Goal: Task Accomplishment & Management: Manage account settings

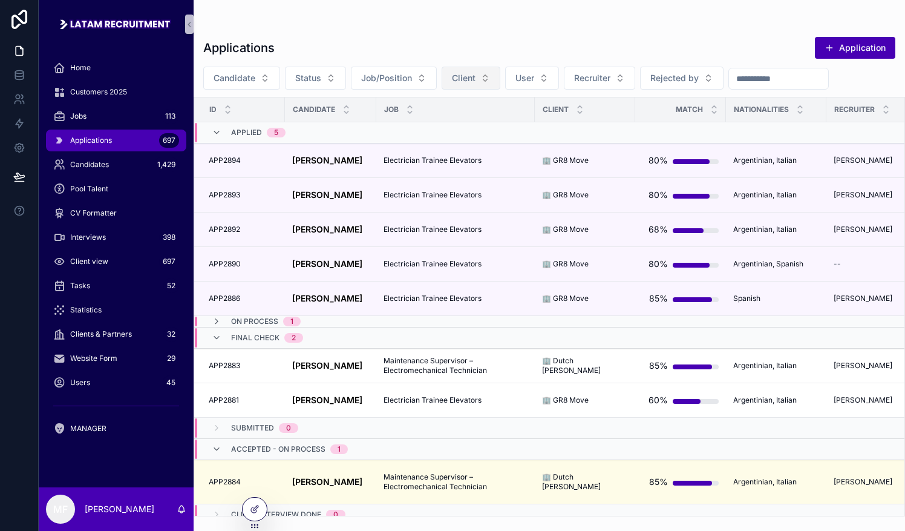
click at [442, 75] on button "Client" at bounding box center [471, 78] width 59 height 23
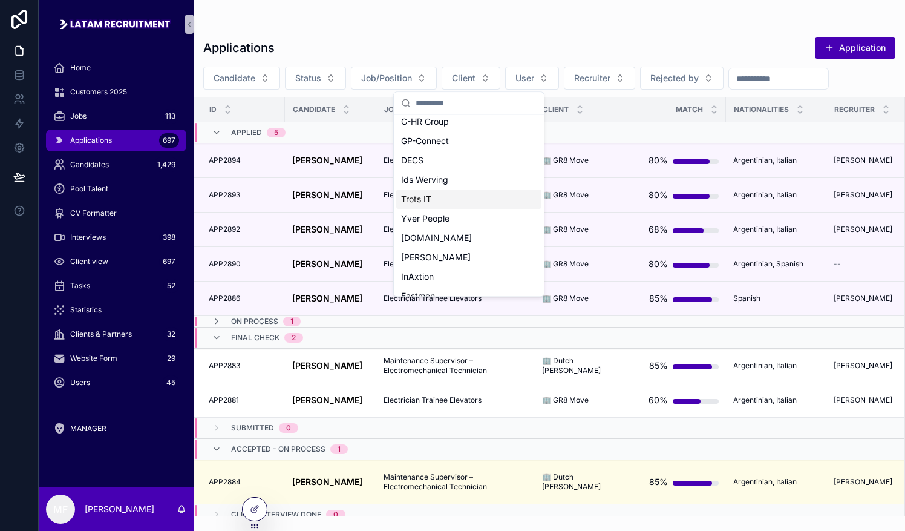
scroll to position [520, 0]
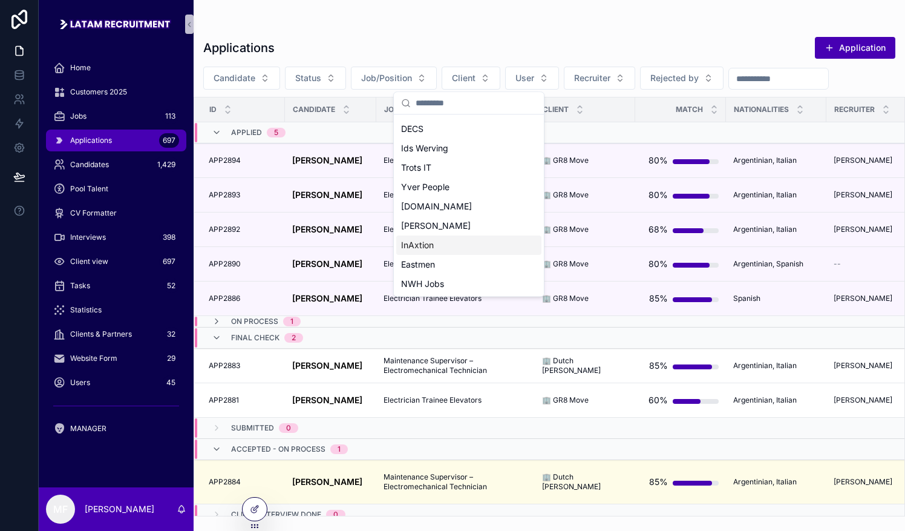
click at [425, 250] on span "InAxtion" at bounding box center [417, 245] width 33 height 12
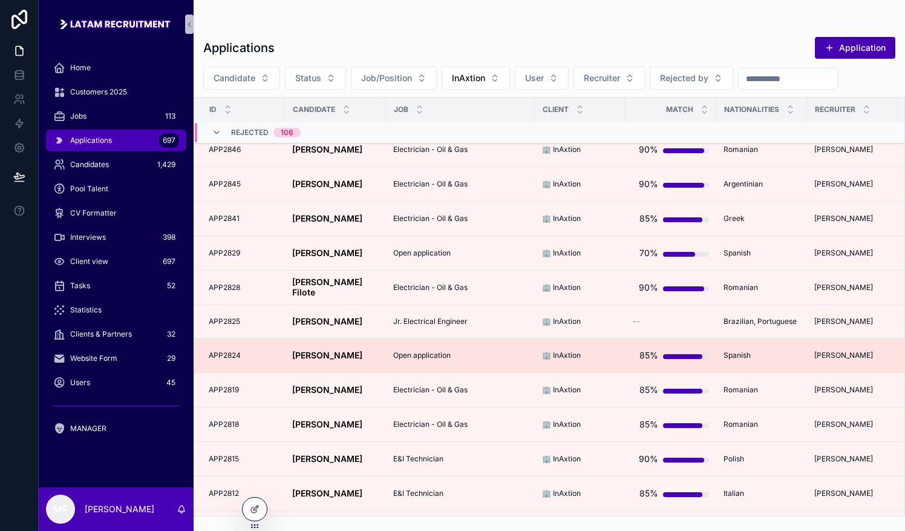
scroll to position [1282, 0]
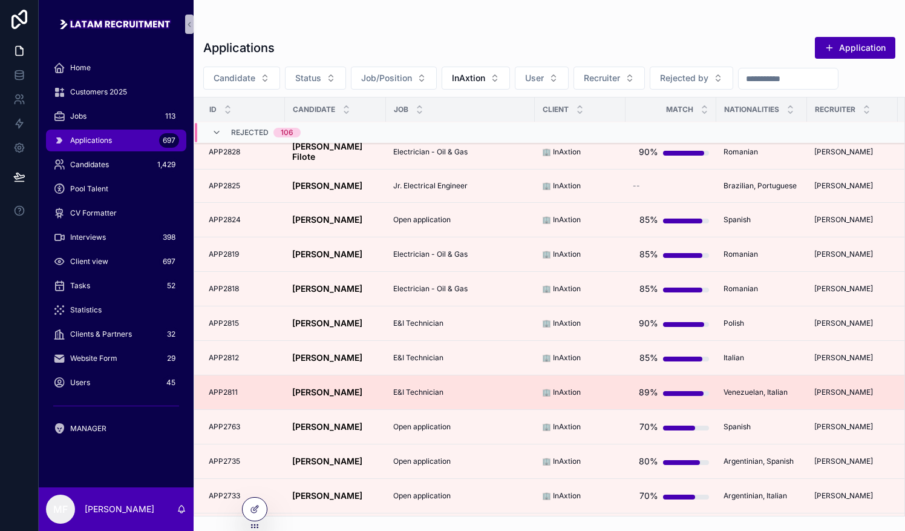
click at [321, 380] on td "[PERSON_NAME] [PERSON_NAME]" at bounding box center [335, 392] width 101 height 34
click at [317, 381] on td "[PERSON_NAME] [PERSON_NAME]" at bounding box center [335, 392] width 101 height 34
click at [310, 391] on strong "[PERSON_NAME]" at bounding box center [327, 392] width 70 height 10
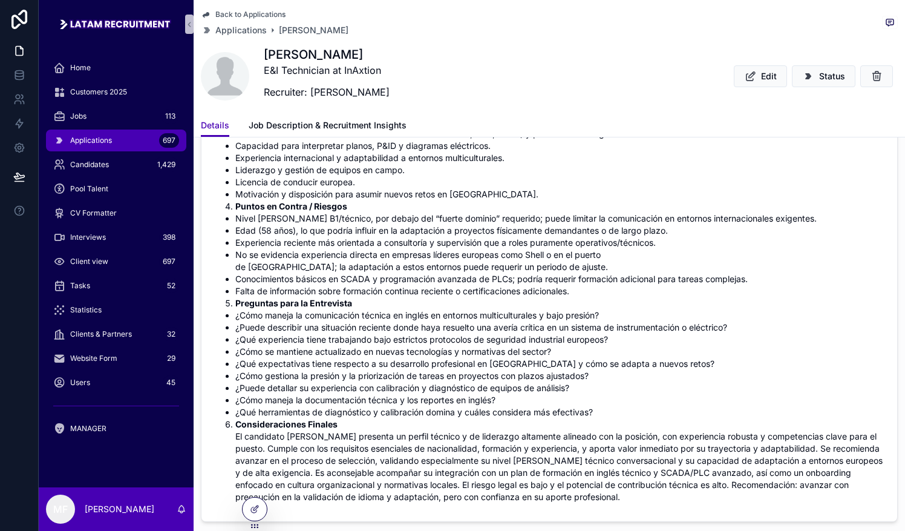
scroll to position [605, 0]
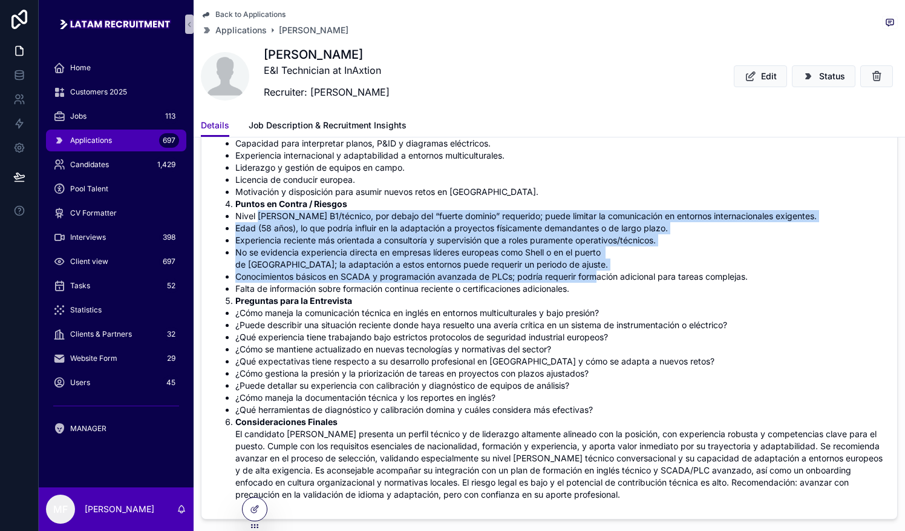
drag, startPoint x: 257, startPoint y: 214, endPoint x: 595, endPoint y: 272, distance: 343.3
click at [595, 272] on ul "Nivel [PERSON_NAME] B1/técnico, por debajo del “fuerte dominio” requerido; pued…" at bounding box center [549, 252] width 667 height 85
drag, startPoint x: 595, startPoint y: 272, endPoint x: 531, endPoint y: 248, distance: 68.6
click at [531, 248] on li "No se evidencia experiencia directa en empresas líderes europeas como Shell o e…" at bounding box center [558, 258] width 647 height 24
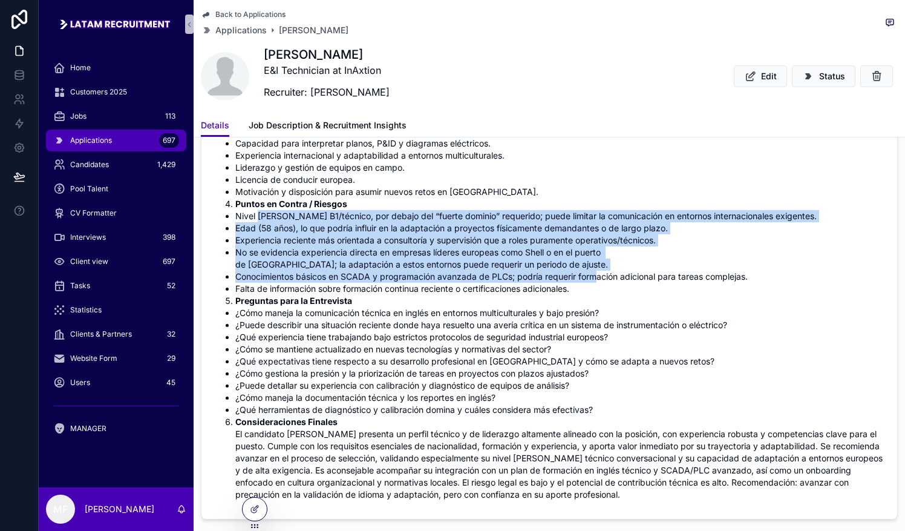
drag, startPoint x: 531, startPoint y: 248, endPoint x: 384, endPoint y: 217, distance: 150.4
click at [384, 217] on li "Nivel [PERSON_NAME] B1/técnico, por debajo del “fuerte dominio” requerido; pued…" at bounding box center [558, 216] width 647 height 12
click at [338, 217] on li "Nivel [PERSON_NAME] B1/técnico, por debajo del “fuerte dominio” requerido; pued…" at bounding box center [558, 216] width 647 height 12
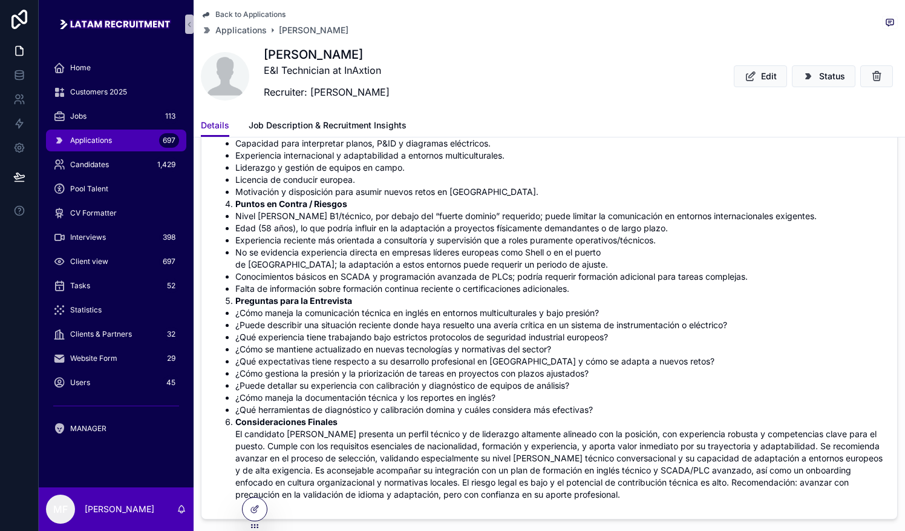
click at [361, 204] on li "Puntos en Contra / Riesgos" at bounding box center [558, 204] width 647 height 12
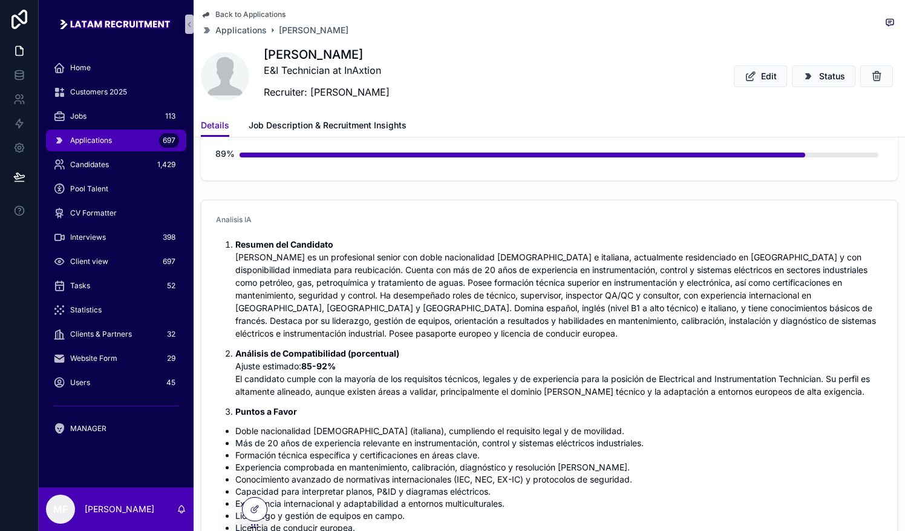
scroll to position [303, 0]
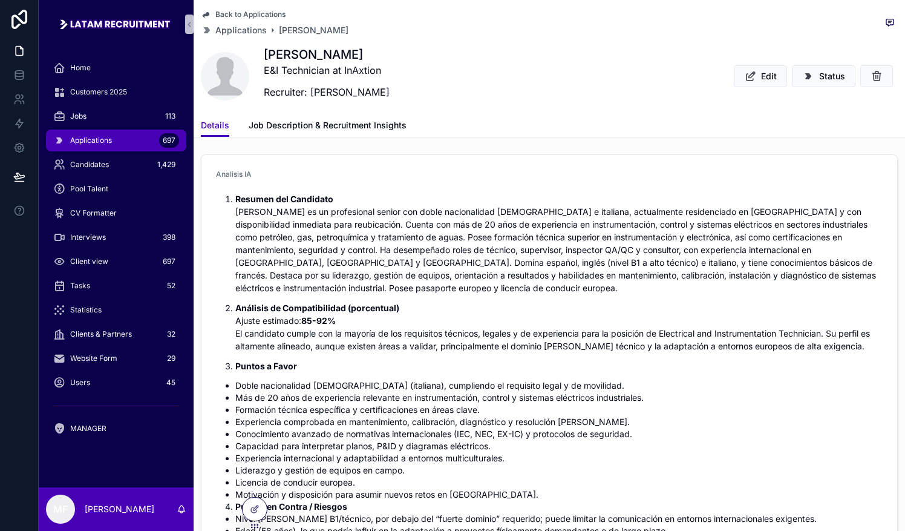
click at [586, 220] on p "Resumen del Candidato [PERSON_NAME] es un profesional senior con doble nacional…" at bounding box center [558, 243] width 647 height 102
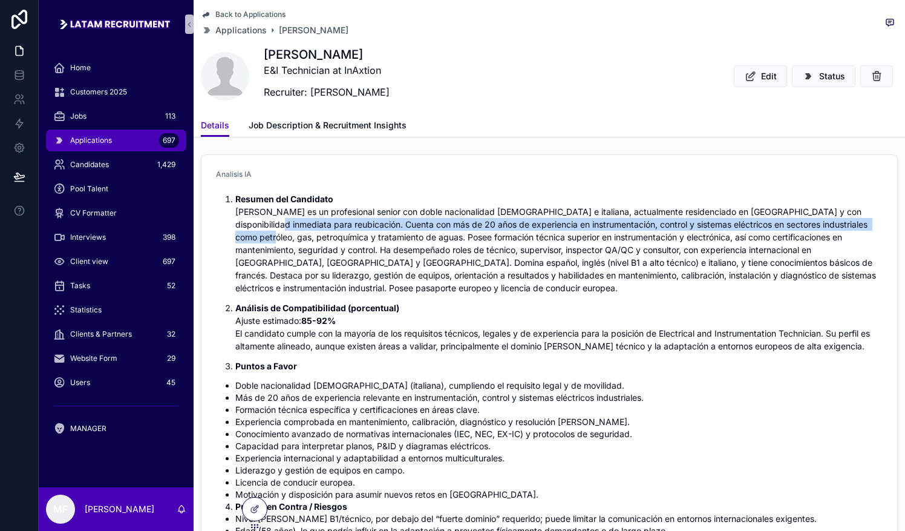
drag, startPoint x: 254, startPoint y: 223, endPoint x: 290, endPoint y: 250, distance: 45.0
click at [287, 247] on p "Resumen del Candidato [PERSON_NAME] es un profesional senior con doble nacional…" at bounding box center [558, 243] width 647 height 102
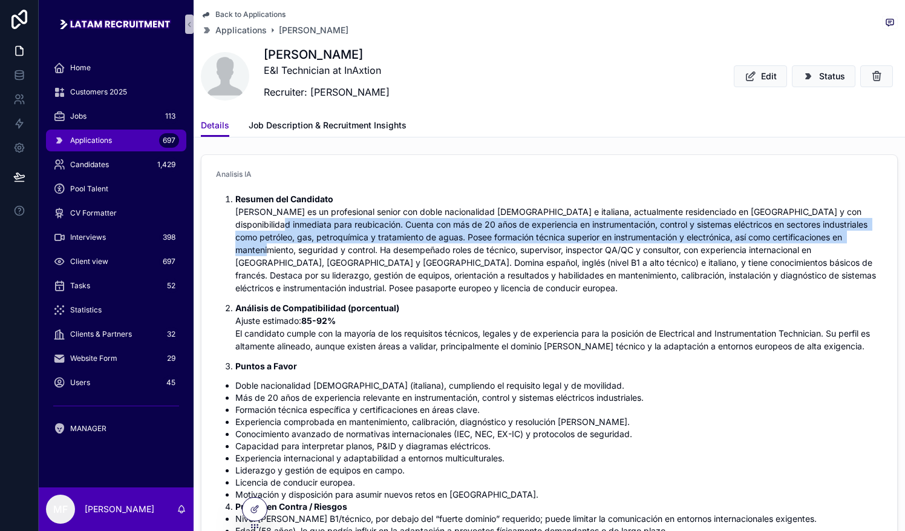
drag, startPoint x: 290, startPoint y: 250, endPoint x: 480, endPoint y: 307, distance: 198.9
click at [480, 307] on p "Análisis de Compatibilidad (porcentual) Ajuste estimado: 85-92% El candidato cu…" at bounding box center [558, 326] width 647 height 51
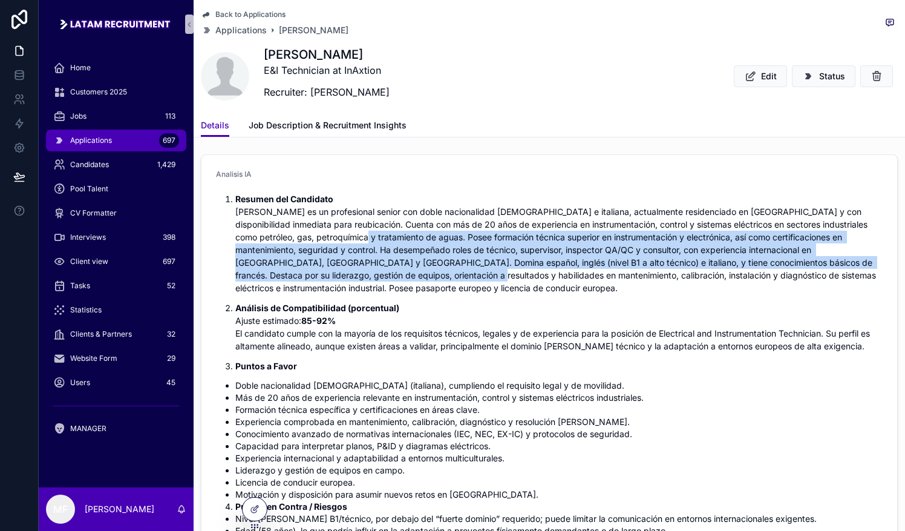
drag, startPoint x: 372, startPoint y: 235, endPoint x: 439, endPoint y: 275, distance: 77.6
click at [439, 275] on p "Resumen del Candidato [PERSON_NAME] es un profesional senior con doble nacional…" at bounding box center [558, 243] width 647 height 102
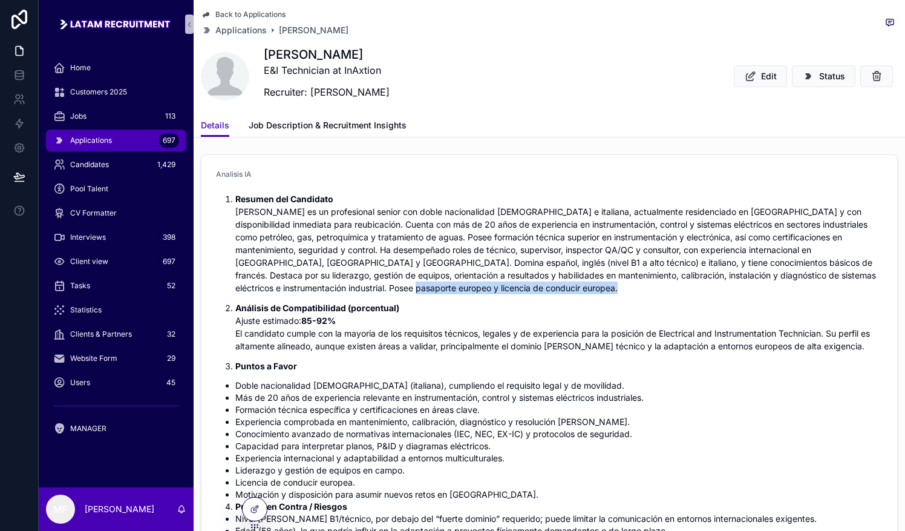
drag, startPoint x: 439, startPoint y: 275, endPoint x: 488, endPoint y: 297, distance: 54.4
click at [488, 297] on ol "Resumen del Candidato [PERSON_NAME] es un profesional senior con doble nacional…" at bounding box center [549, 282] width 667 height 180
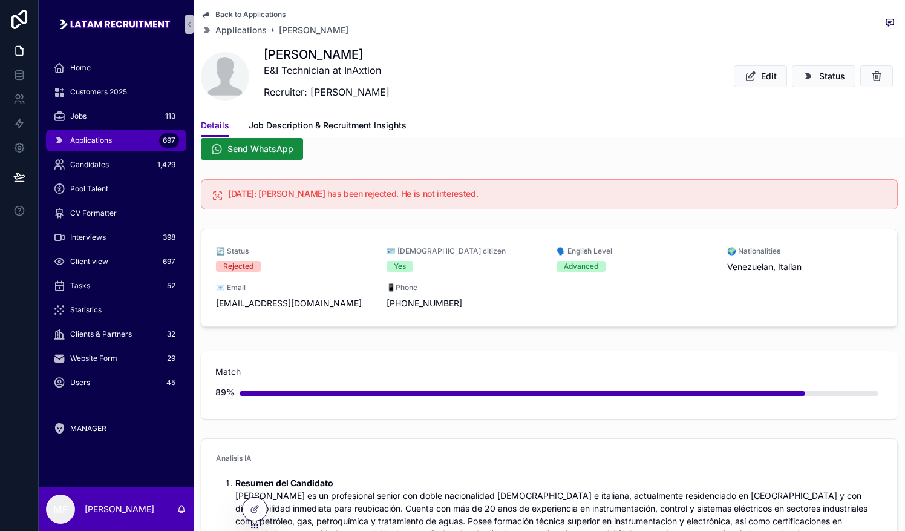
scroll to position [0, 0]
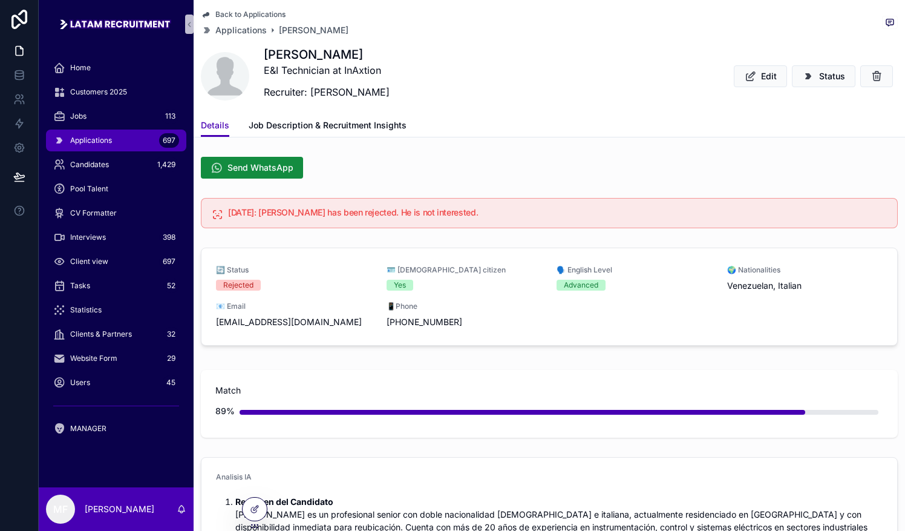
click at [110, 132] on div "Applications 697" at bounding box center [116, 140] width 126 height 19
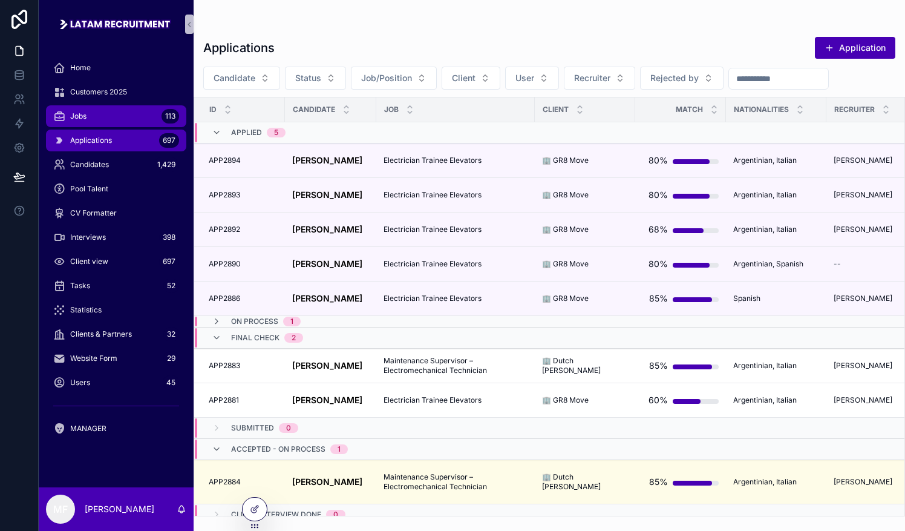
click at [109, 114] on div "Jobs 113" at bounding box center [116, 115] width 126 height 19
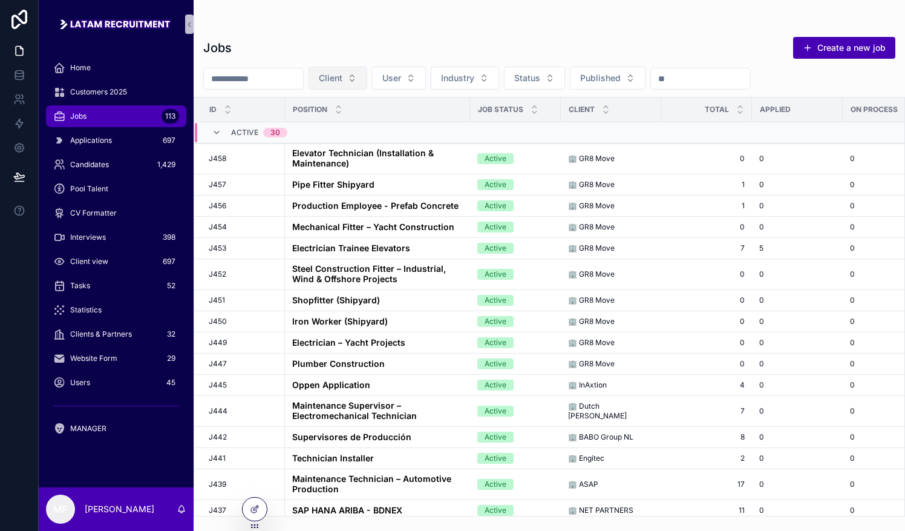
click at [342, 82] on span "Client" at bounding box center [331, 78] width 24 height 12
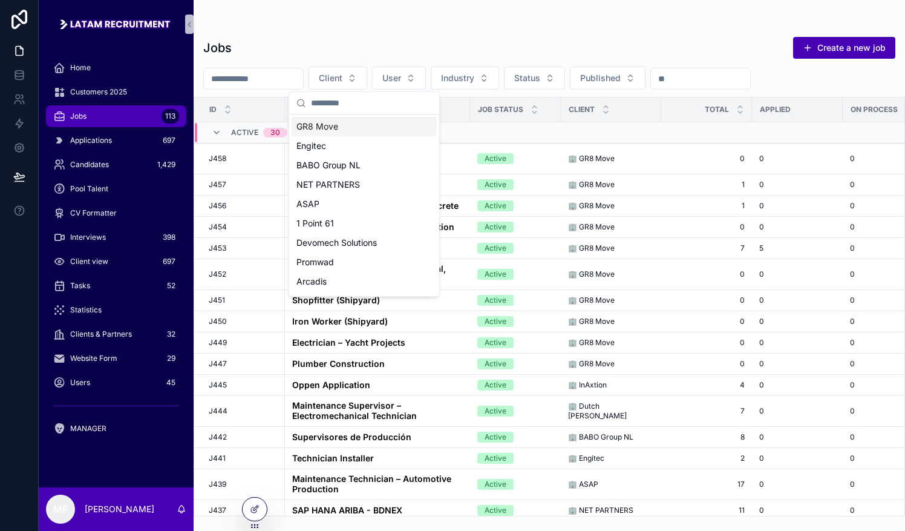
click at [333, 131] on span "GR8 Move" at bounding box center [317, 126] width 42 height 12
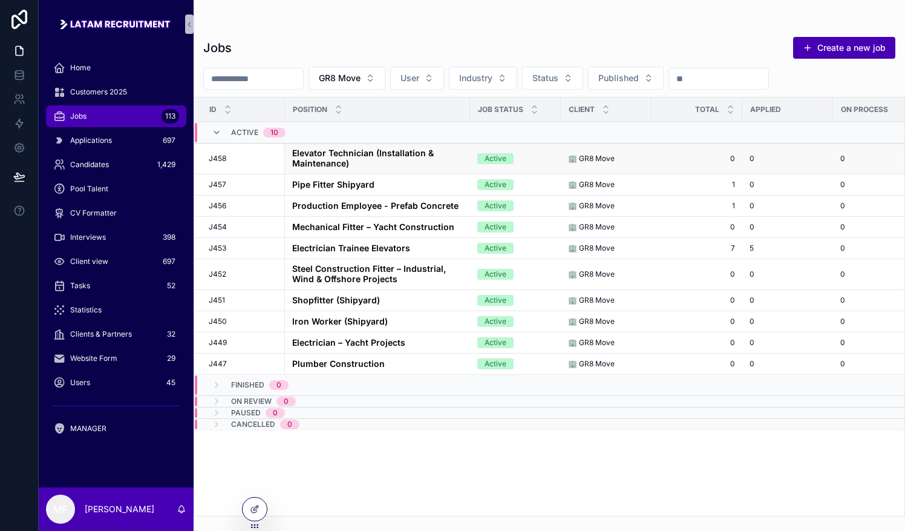
click at [375, 152] on strong "Elevator Technician (Installation & Maintenance)" at bounding box center [364, 158] width 144 height 21
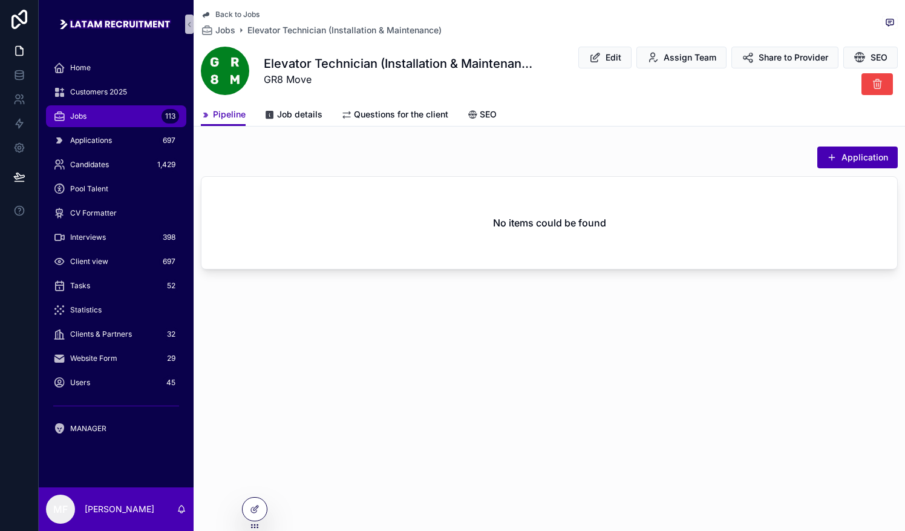
click at [840, 168] on div "Application" at bounding box center [852, 157] width 91 height 23
click at [837, 159] on span "scrollable content" at bounding box center [832, 157] width 10 height 10
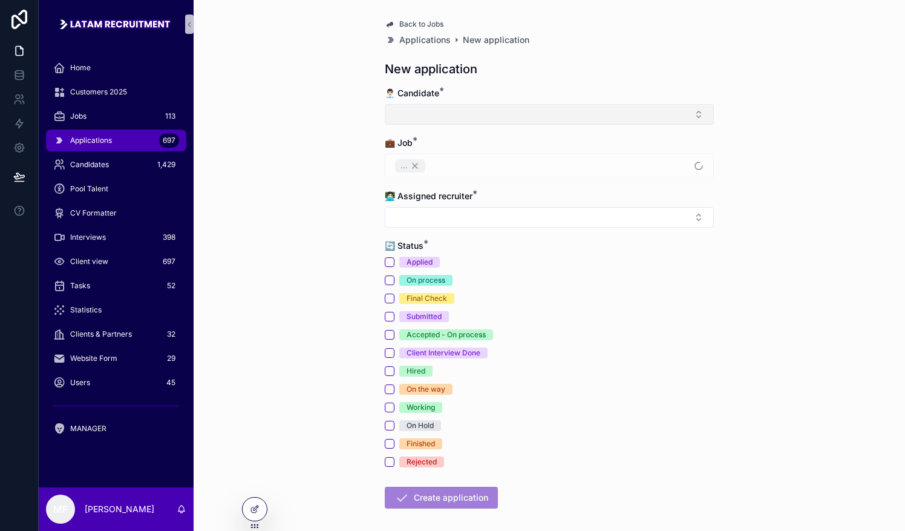
click at [449, 110] on button "Select Button" at bounding box center [549, 114] width 329 height 21
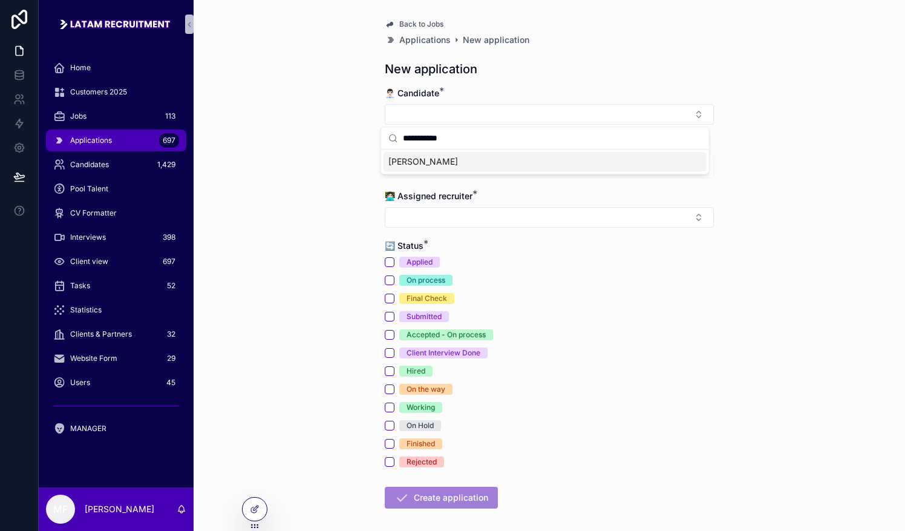
type input "**********"
click at [412, 167] on div "[PERSON_NAME]" at bounding box center [545, 161] width 323 height 19
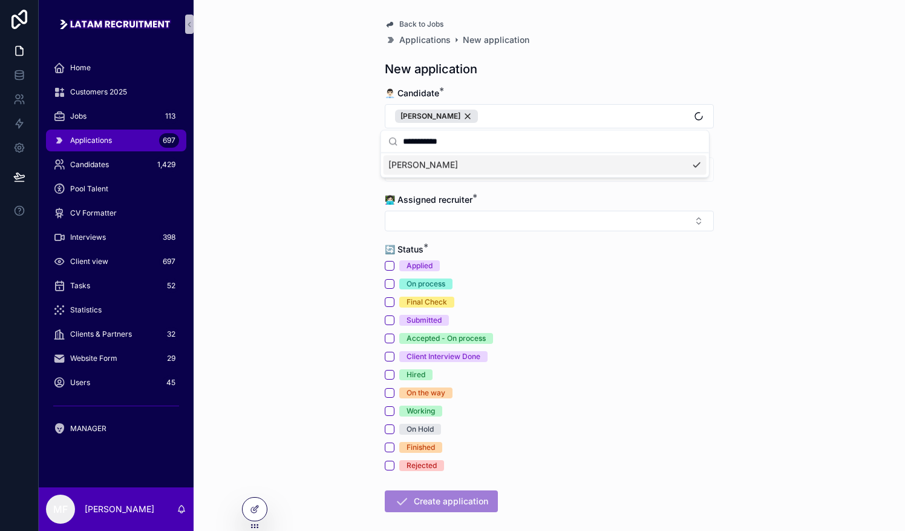
click at [326, 167] on div "Back to Jobs Applications New application New application 👨🏻‍💼 Candidate * [PER…" at bounding box center [550, 265] width 712 height 531
click at [385, 262] on button "Applied" at bounding box center [390, 266] width 10 height 10
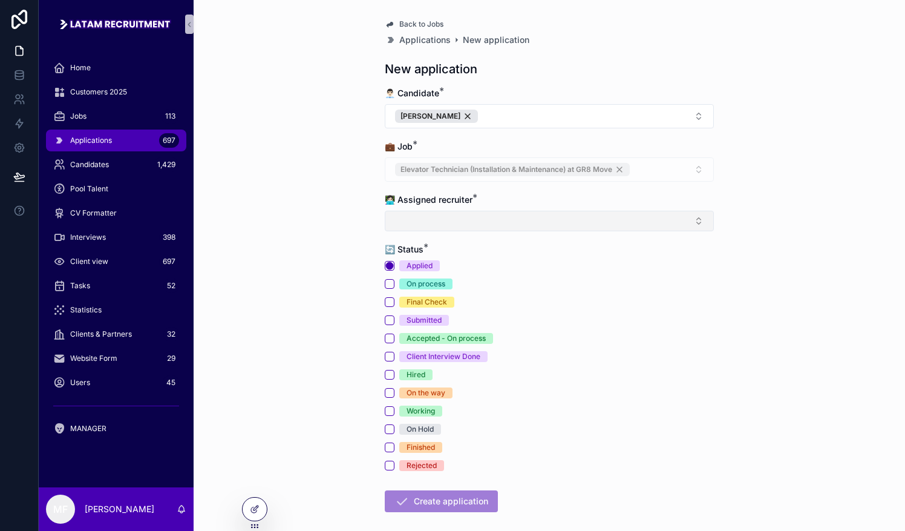
click at [658, 217] on button "Select Button" at bounding box center [549, 221] width 329 height 21
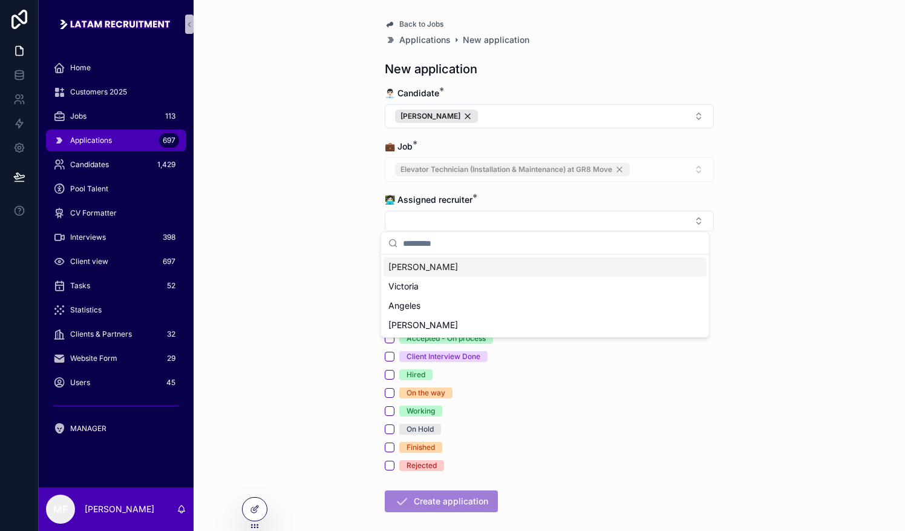
click at [407, 255] on div "[PERSON_NAME]" at bounding box center [545, 296] width 328 height 82
click at [399, 273] on div "[PERSON_NAME]" at bounding box center [545, 266] width 323 height 19
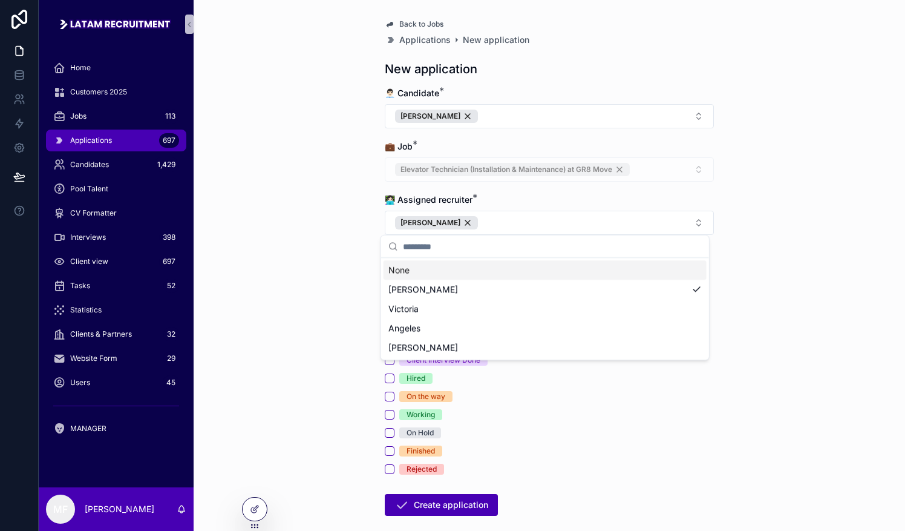
click at [322, 287] on div "Back to Jobs Applications New application New application 👨🏻‍💼 Candidate * [PER…" at bounding box center [550, 265] width 712 height 531
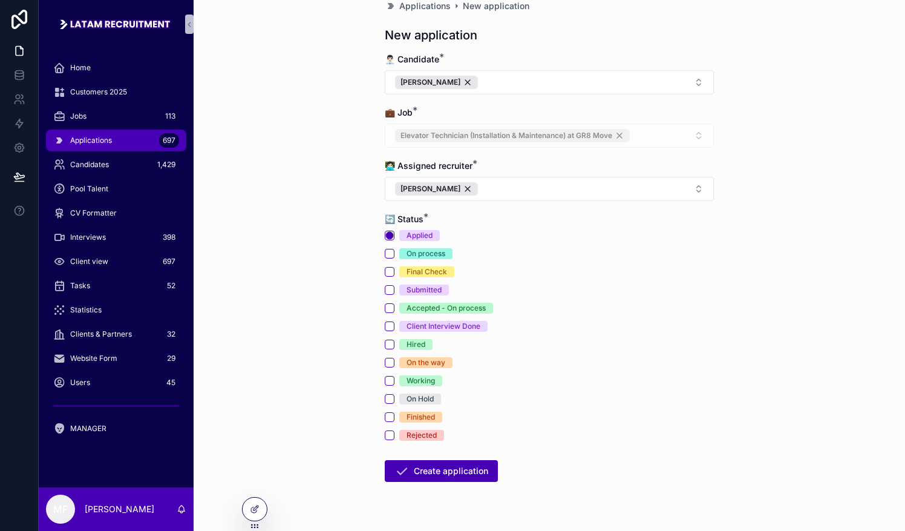
scroll to position [59, 0]
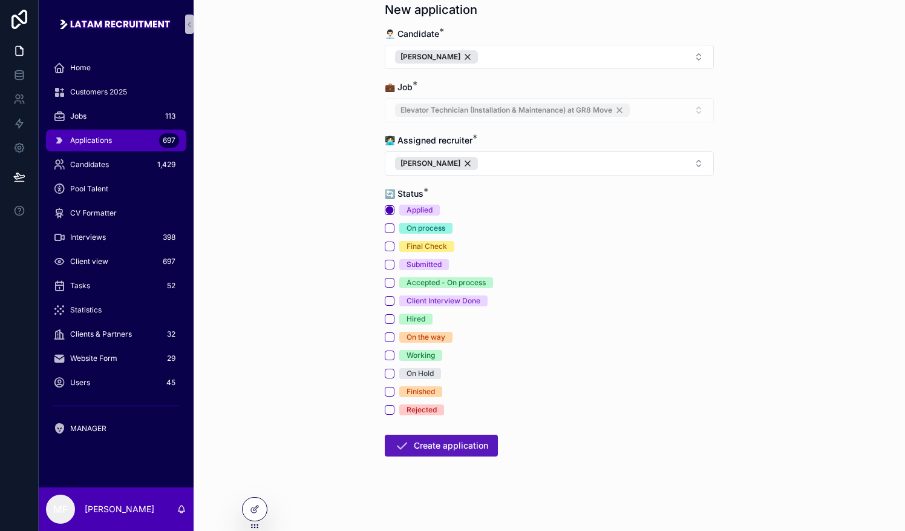
click at [395, 440] on icon "scrollable content" at bounding box center [402, 445] width 15 height 15
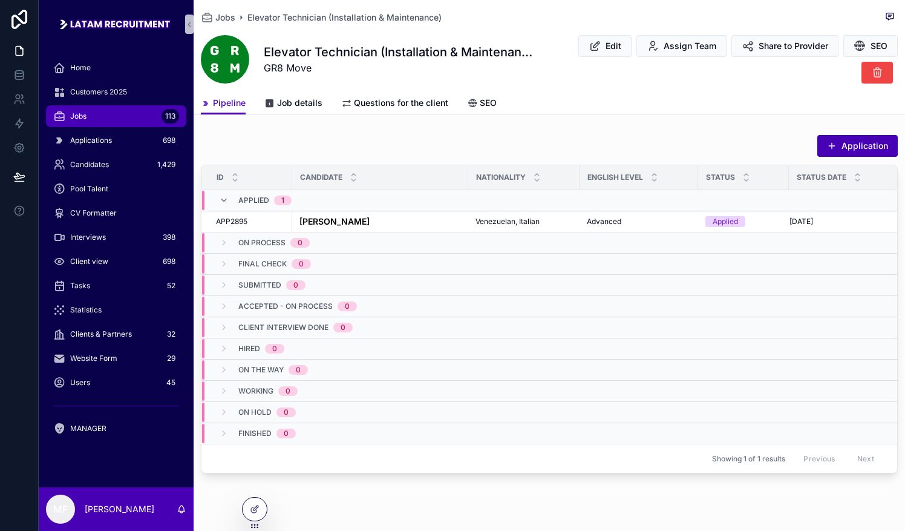
click at [236, 197] on div "Applied 1" at bounding box center [255, 200] width 73 height 19
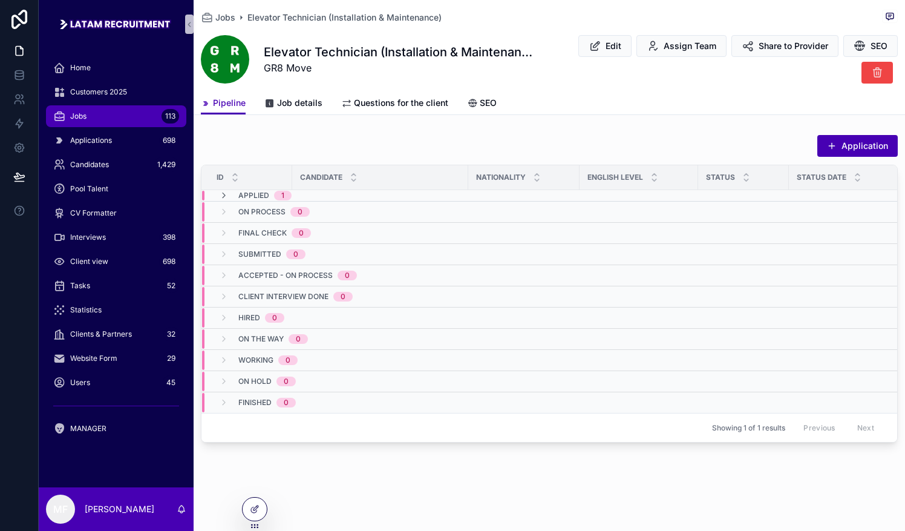
click at [272, 194] on div "Applied 1" at bounding box center [264, 196] width 53 height 10
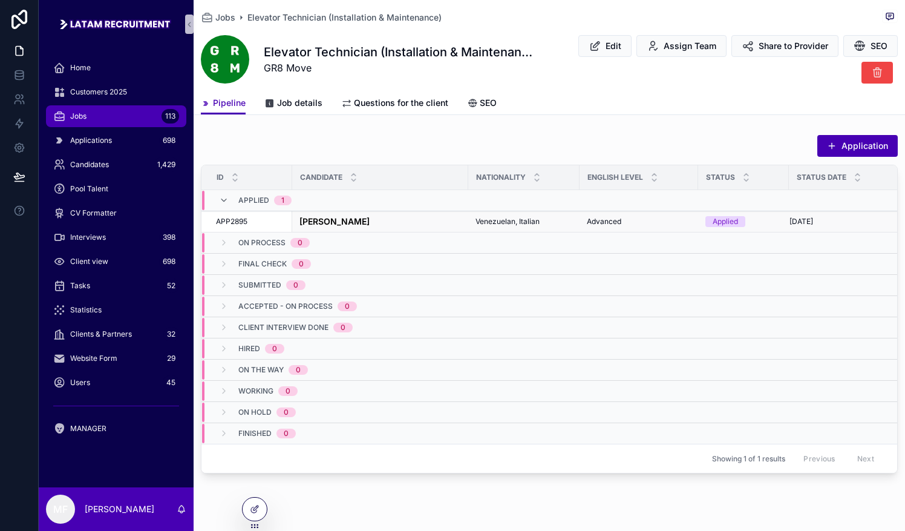
click at [315, 220] on strong "[PERSON_NAME]" at bounding box center [335, 221] width 70 height 10
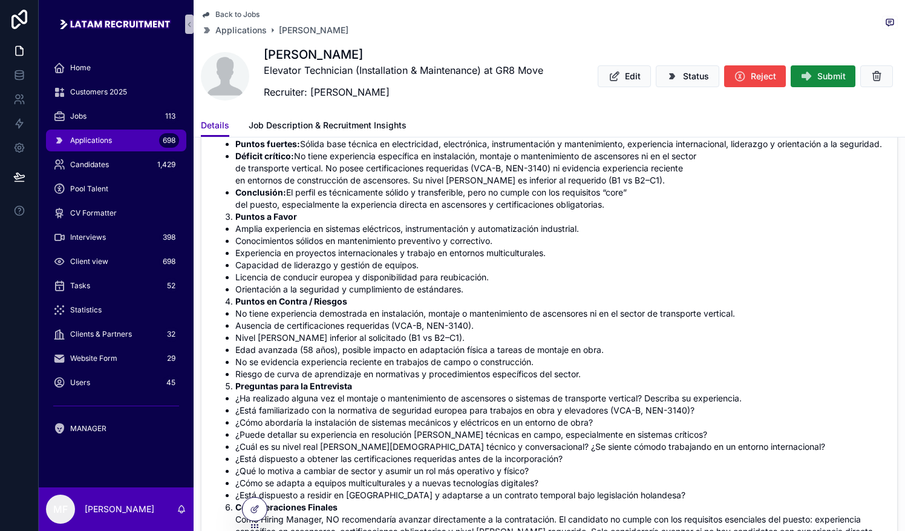
scroll to position [545, 0]
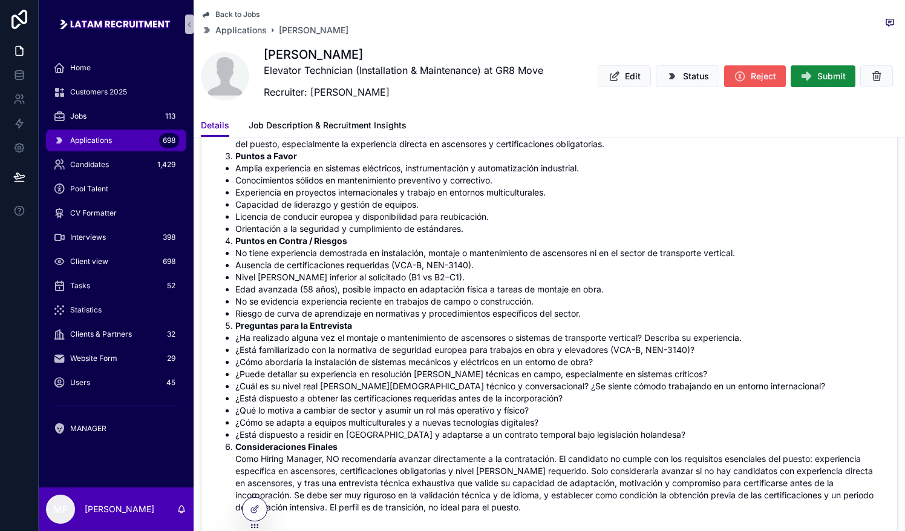
click at [734, 77] on icon "scrollable content" at bounding box center [740, 76] width 12 height 12
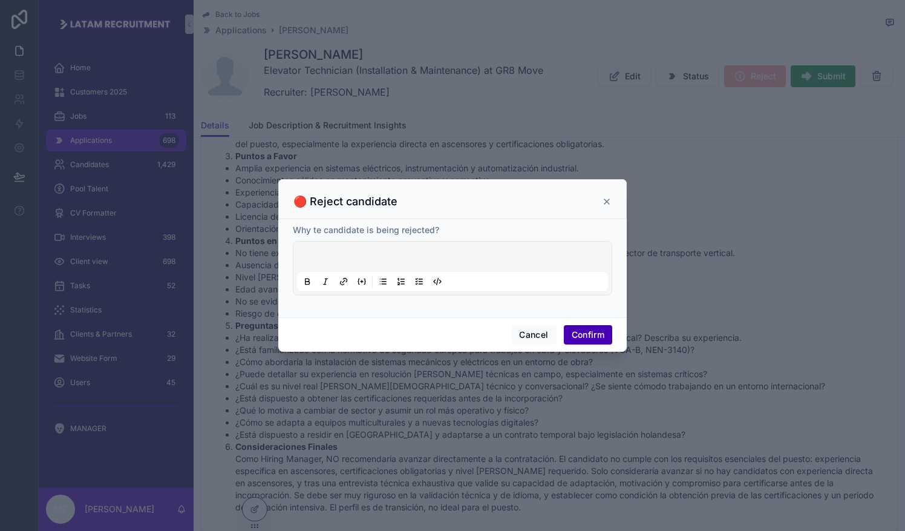
click at [463, 213] on div "🔴 Reject candidate" at bounding box center [452, 199] width 349 height 40
click at [451, 249] on div at bounding box center [452, 268] width 311 height 46
click at [405, 264] on p at bounding box center [455, 258] width 311 height 12
click at [597, 330] on button "Confirm" at bounding box center [588, 334] width 48 height 19
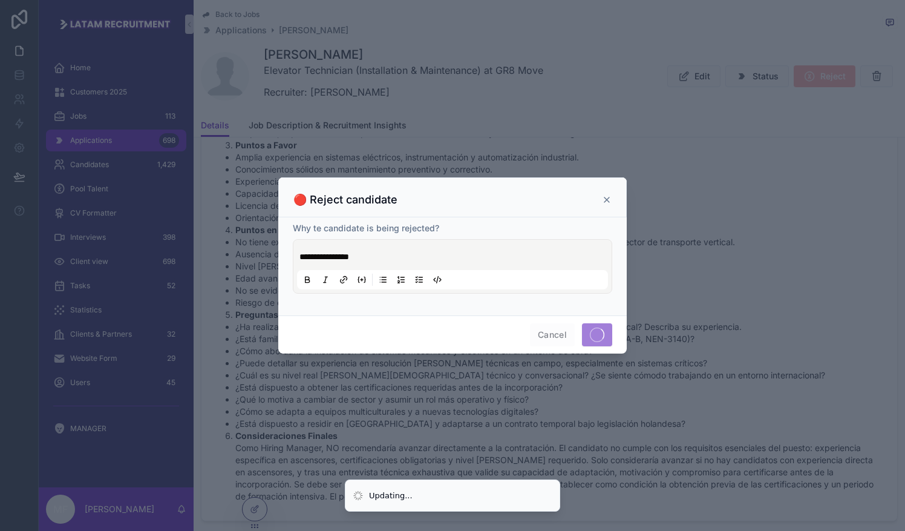
scroll to position [534, 0]
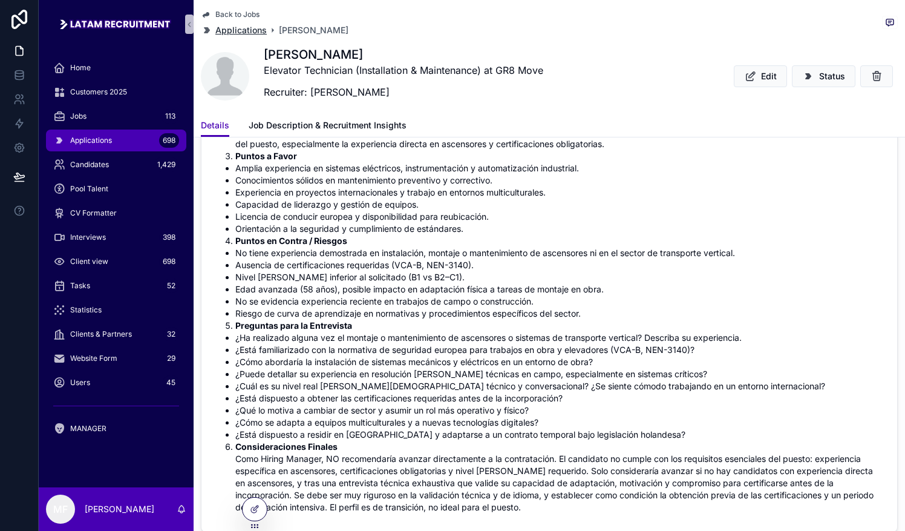
click at [226, 30] on span "Applications" at bounding box center [240, 30] width 51 height 12
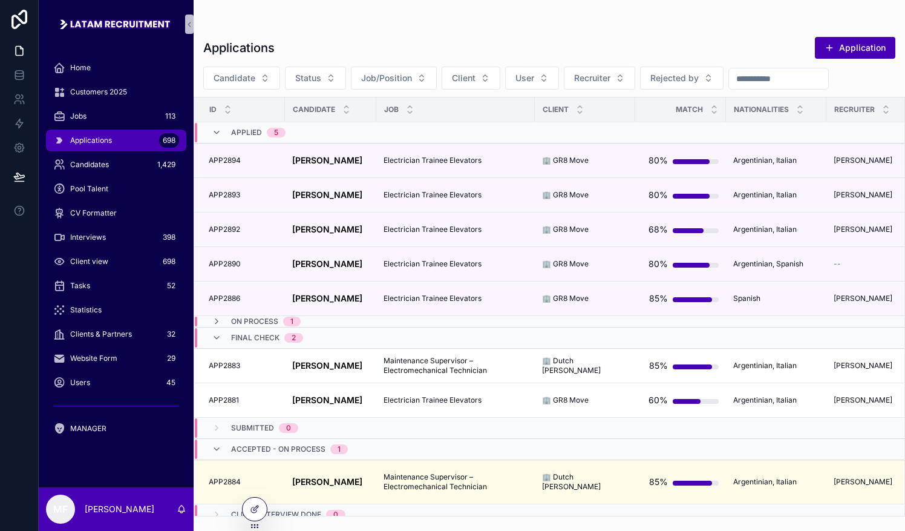
click at [238, 336] on span "Final Check" at bounding box center [255, 338] width 48 height 10
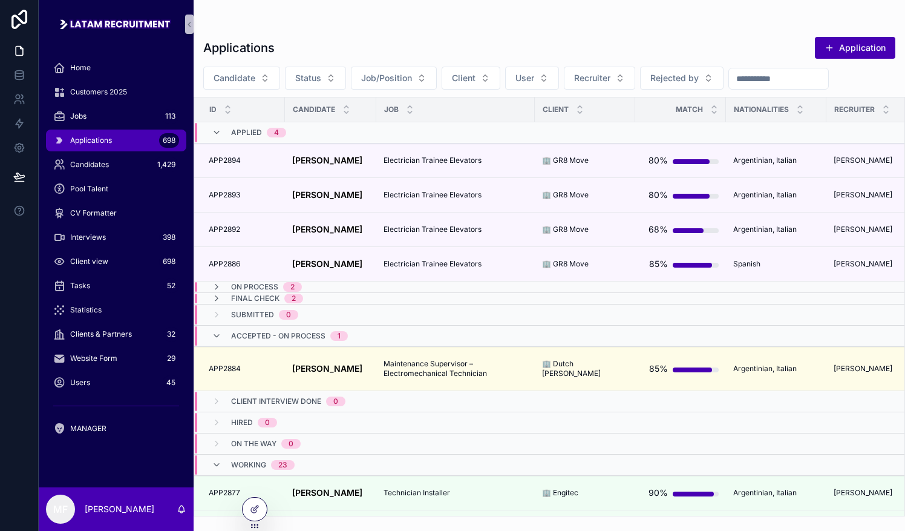
click at [215, 328] on div "Accepted - On process 1" at bounding box center [280, 335] width 136 height 19
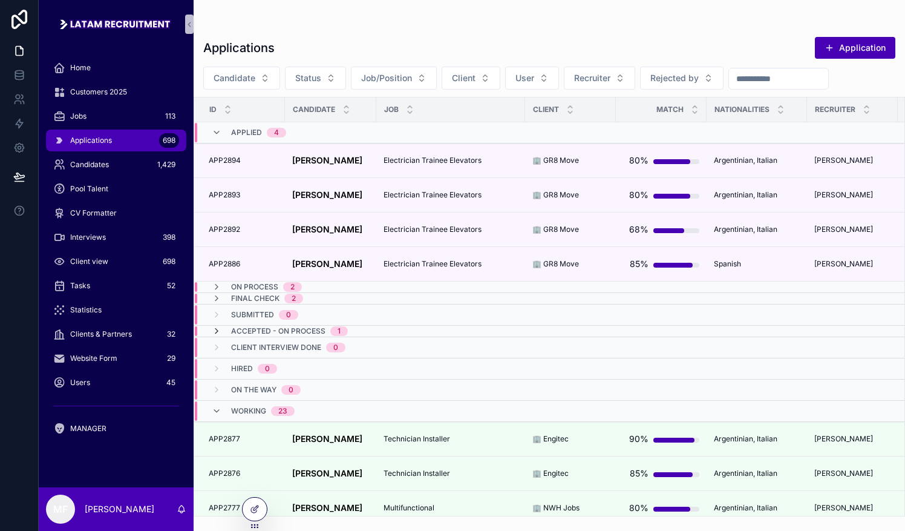
click at [220, 326] on icon "scrollable content" at bounding box center [217, 331] width 10 height 10
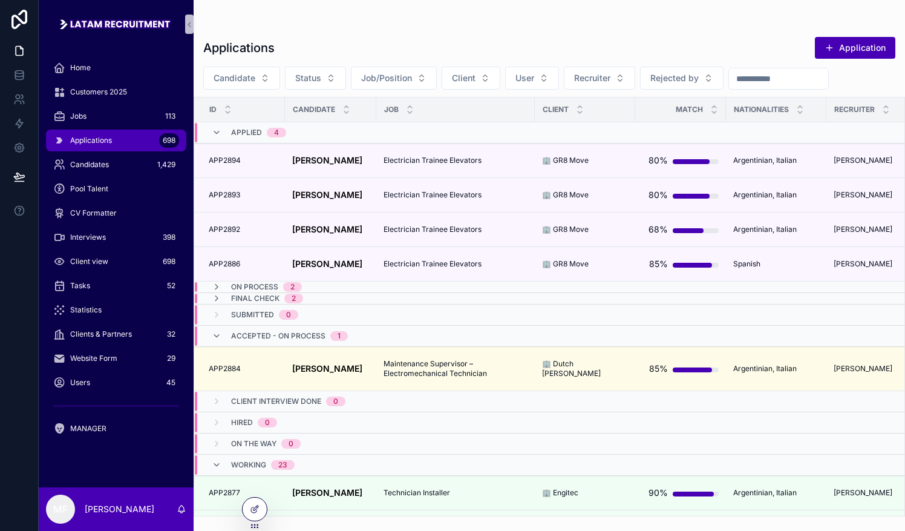
click at [220, 326] on div "Accepted - On process 1" at bounding box center [280, 335] width 136 height 19
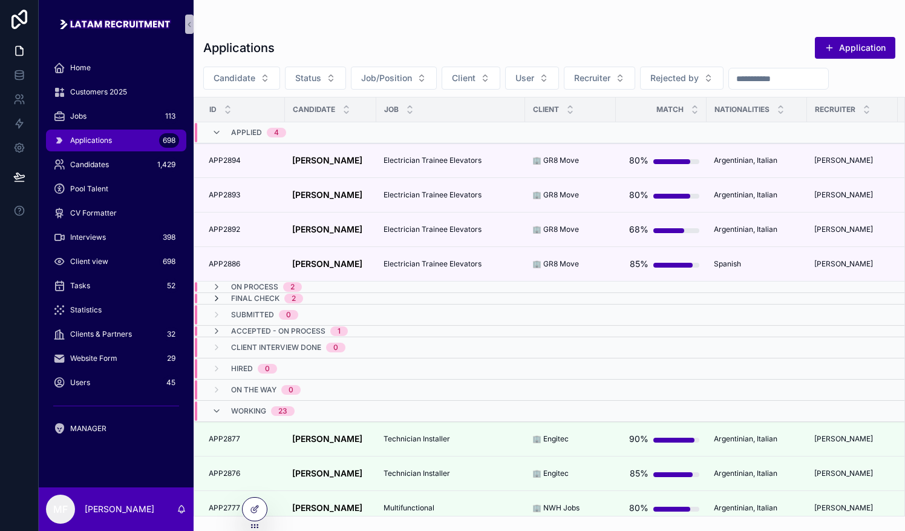
click at [217, 299] on icon "scrollable content" at bounding box center [217, 298] width 10 height 10
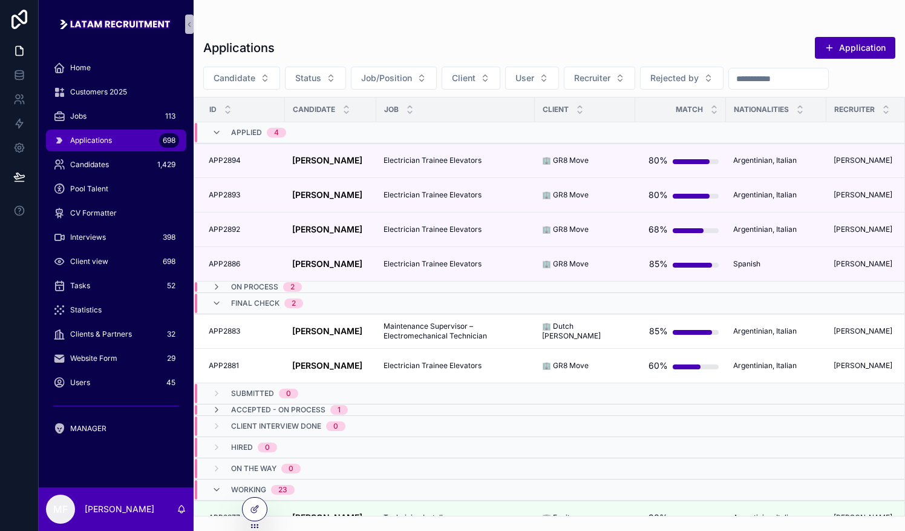
click at [217, 299] on icon "scrollable content" at bounding box center [217, 303] width 10 height 10
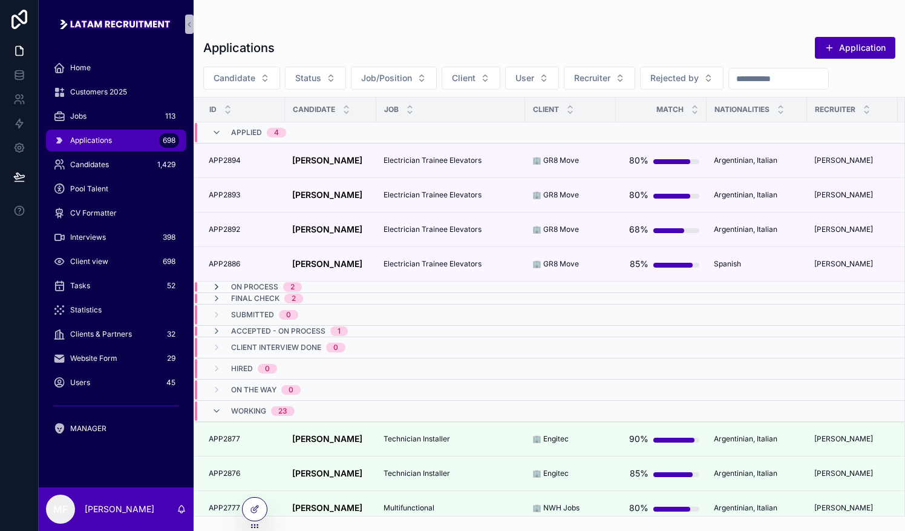
click at [218, 287] on icon "scrollable content" at bounding box center [217, 287] width 10 height 10
